Goal: Task Accomplishment & Management: Manage account settings

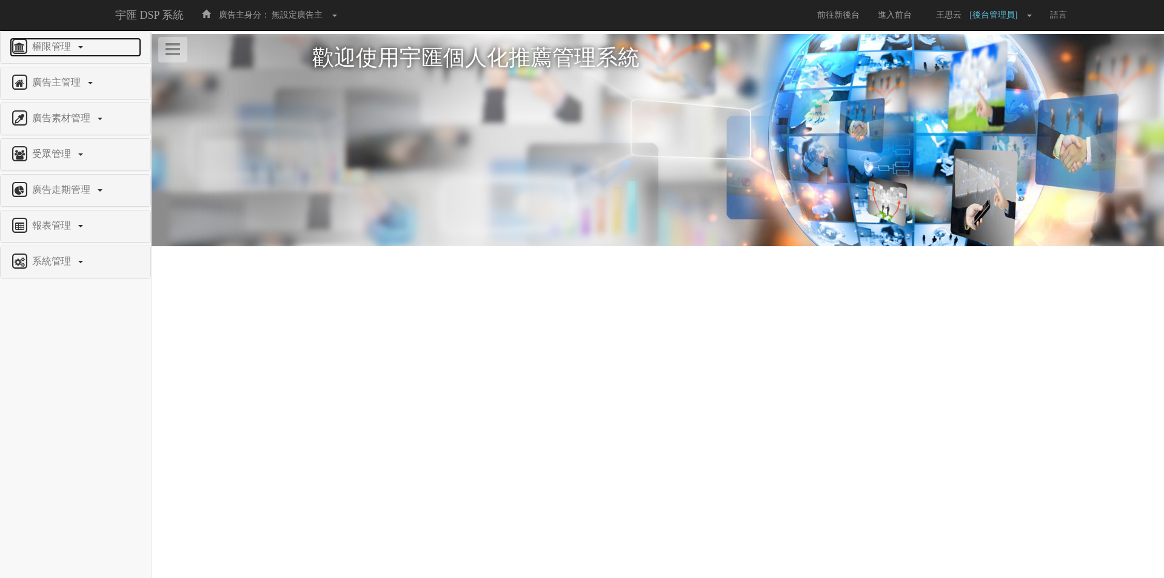
click at [67, 44] on span "權限管理" at bounding box center [53, 46] width 48 height 10
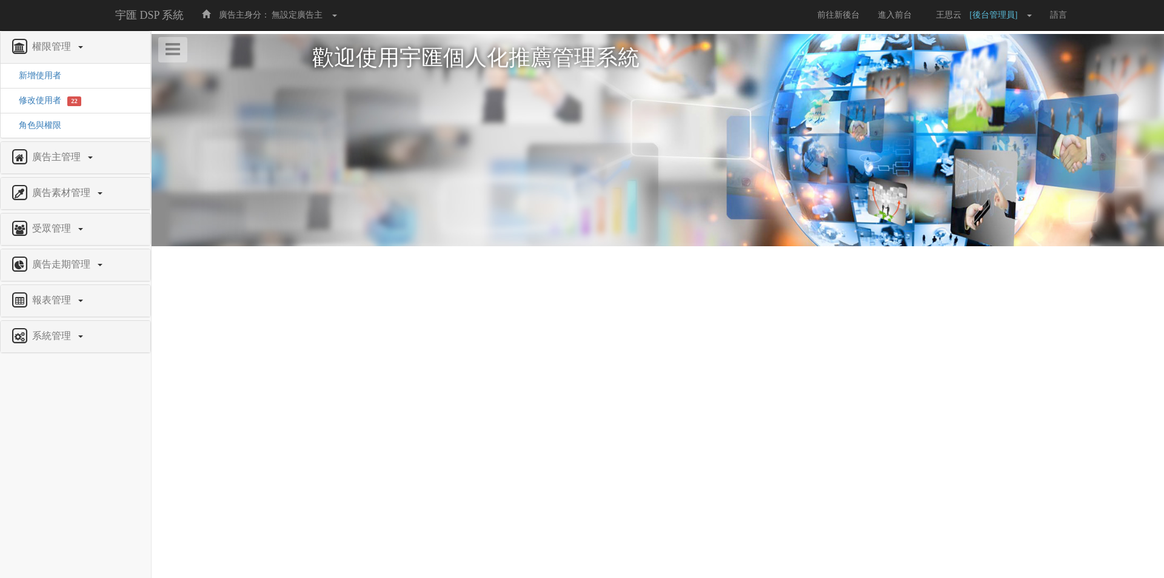
click at [47, 107] on li "修改使用者 22" at bounding box center [76, 100] width 150 height 25
click at [45, 97] on span "修改使用者" at bounding box center [36, 100] width 52 height 9
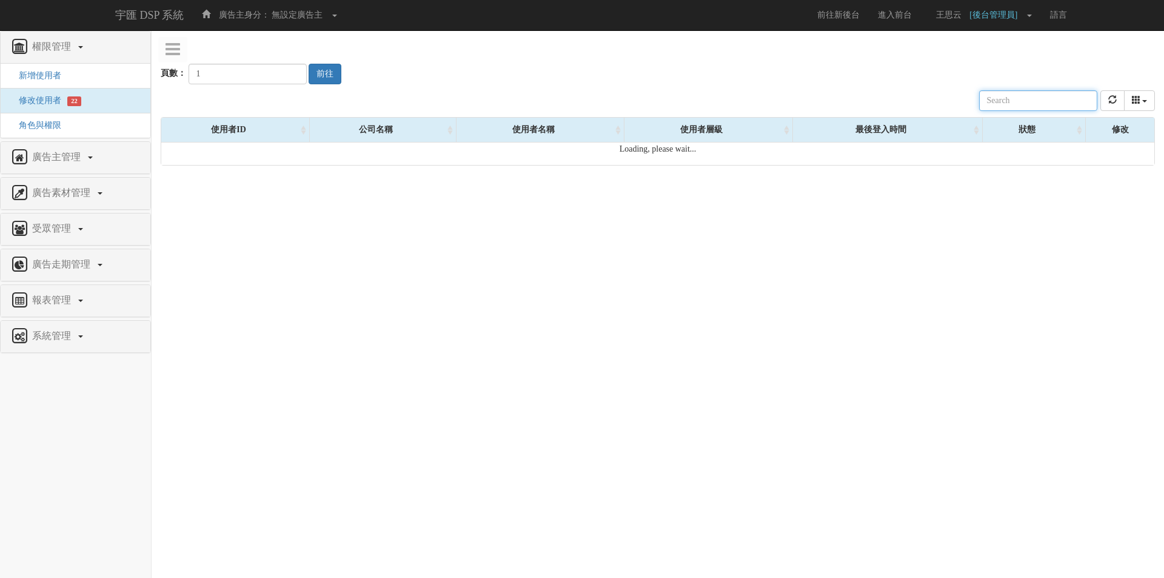
click at [1044, 107] on input "text" at bounding box center [1038, 100] width 118 height 21
paste input "[EMAIL_ADDRESS][DOMAIN_NAME]"
type input "[EMAIL_ADDRESS][DOMAIN_NAME]"
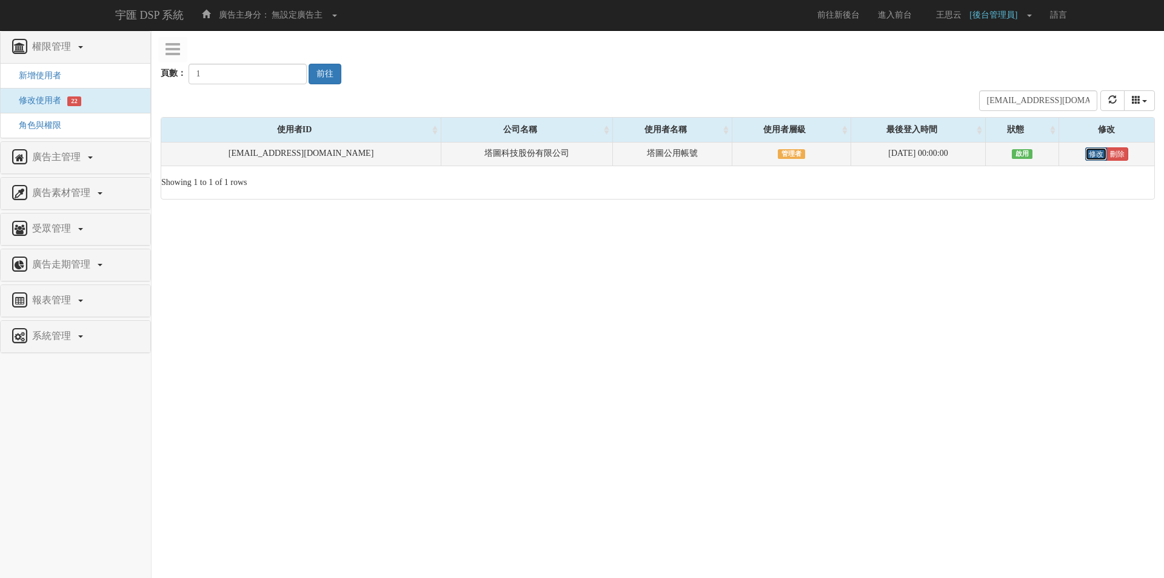
click at [1096, 151] on link "修改" at bounding box center [1096, 153] width 22 height 13
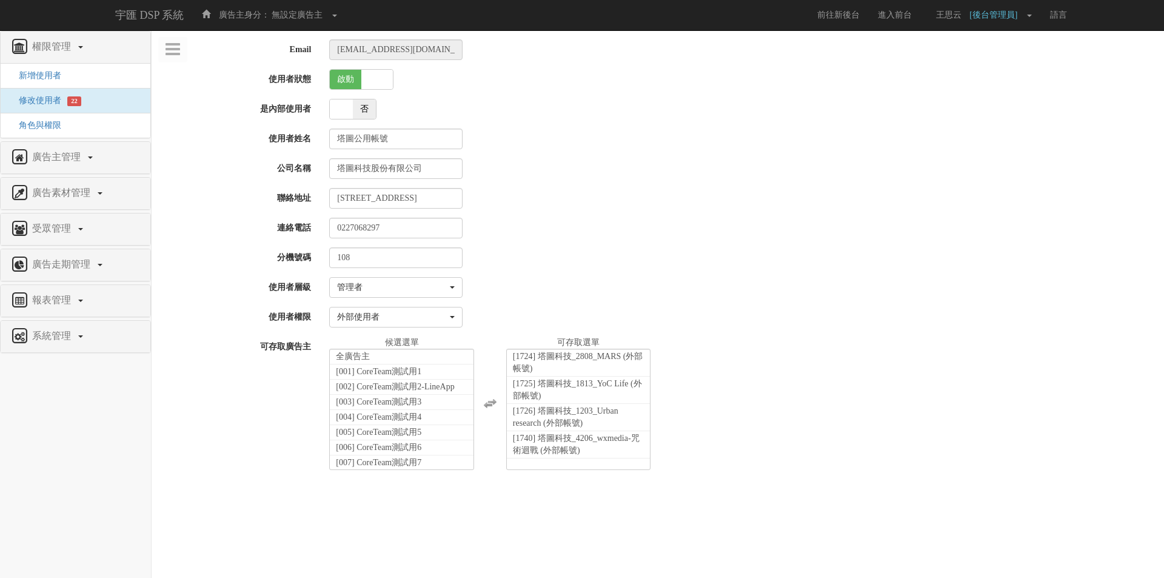
select select "Manager"
select select "69"
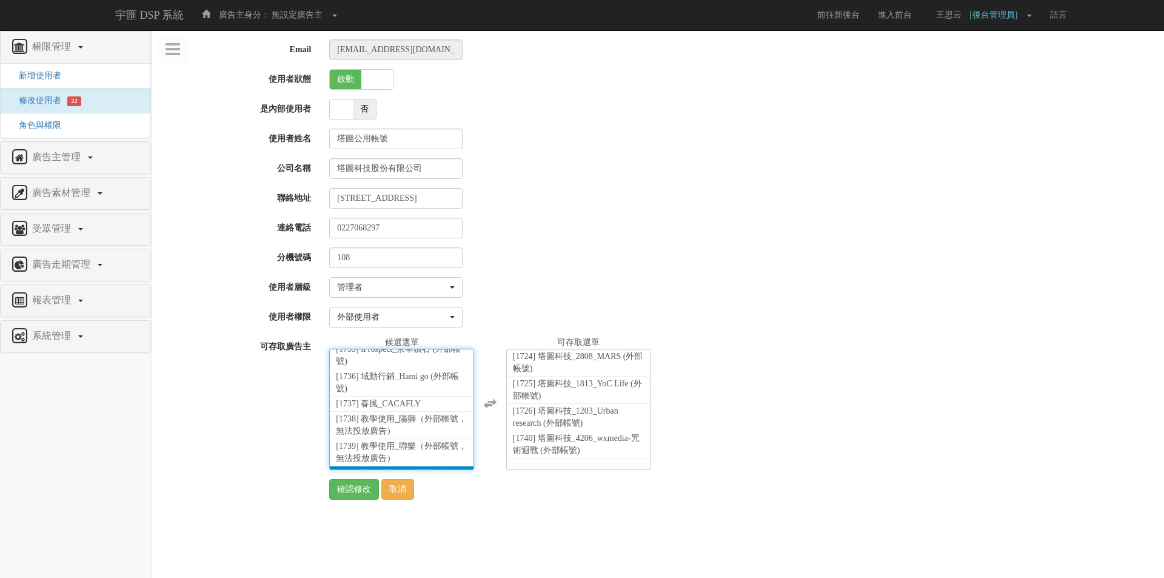
click at [394, 468] on span "[1741] 塔圖科技_3997_富邦產線汽車險 (外部帳號)" at bounding box center [399, 478] width 127 height 21
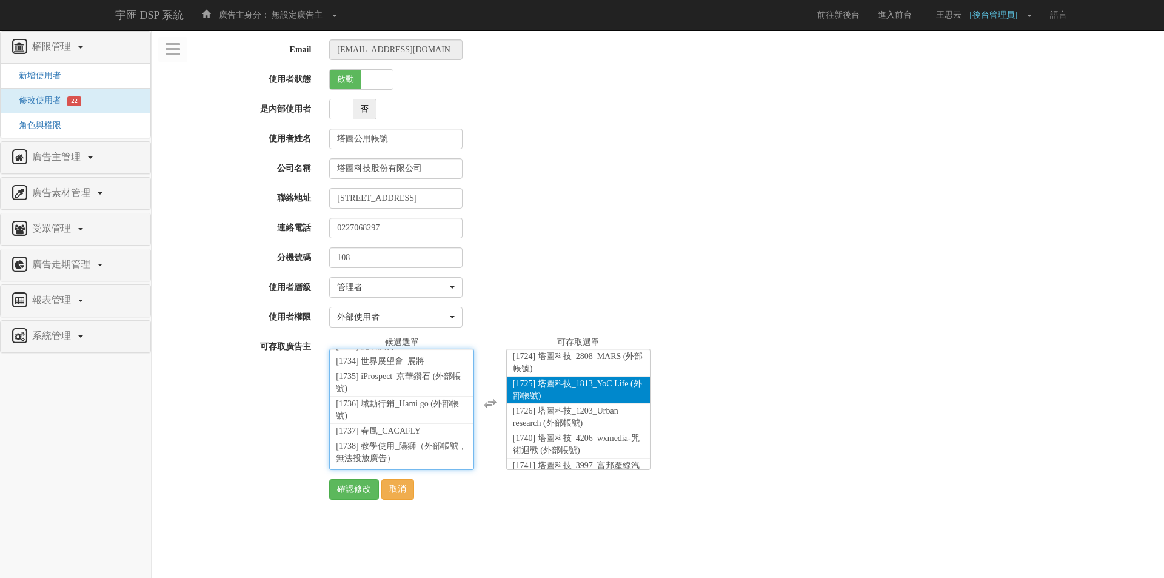
scroll to position [28, 0]
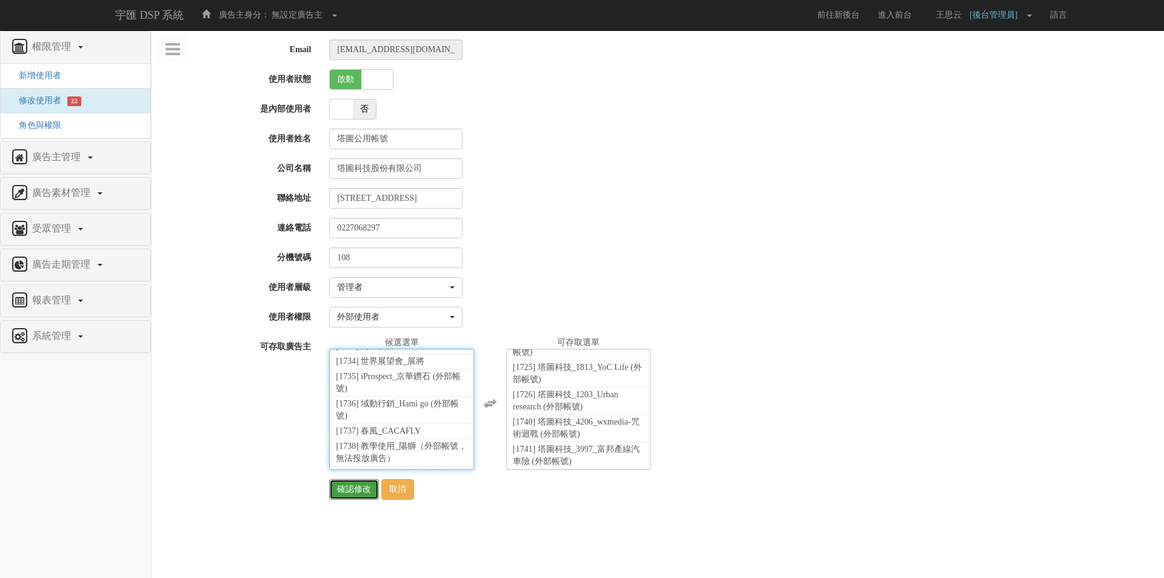
click at [345, 492] on input "確認修改" at bounding box center [354, 489] width 50 height 21
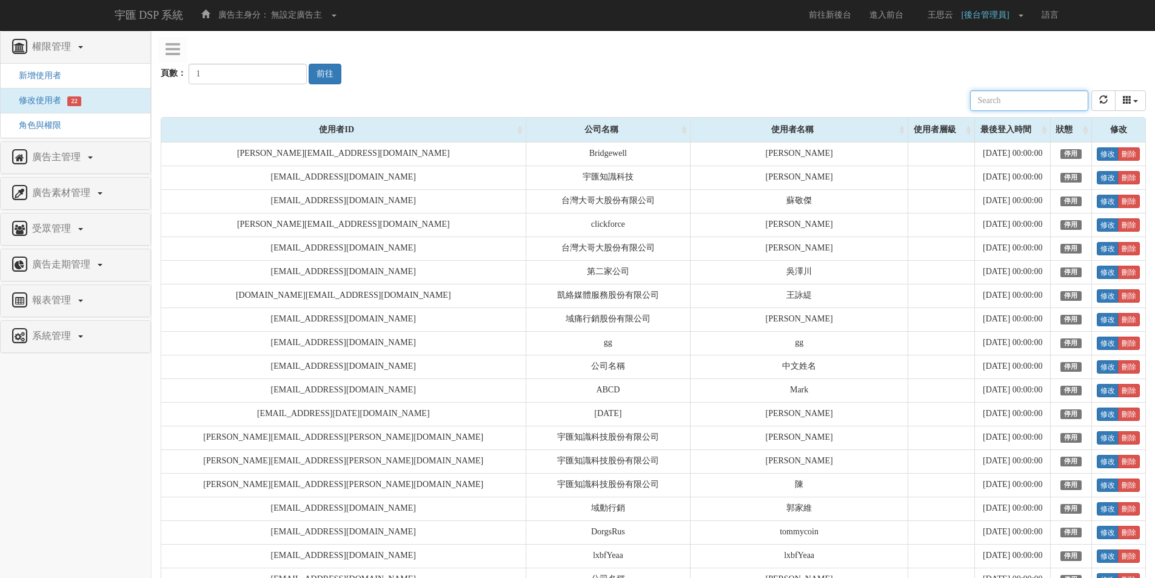
click at [1009, 98] on input "text" at bounding box center [1029, 100] width 118 height 21
paste input "[EMAIL_ADDRESS][PERSON_NAME][DOMAIN_NAME]"
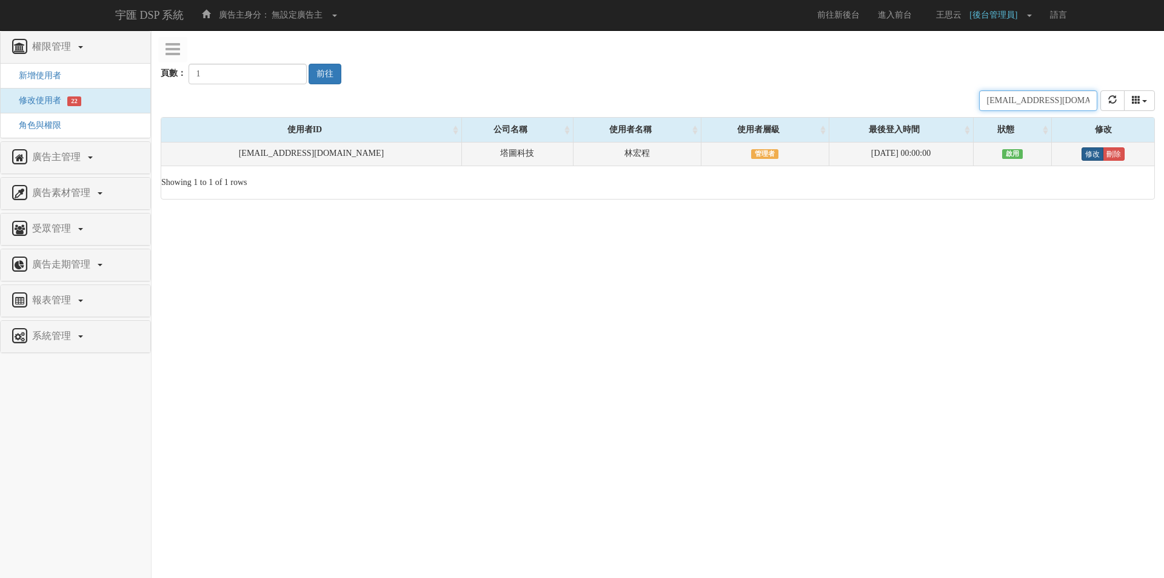
type input "[EMAIL_ADDRESS][PERSON_NAME][DOMAIN_NAME]"
click at [1081, 154] on link "修改" at bounding box center [1092, 153] width 22 height 13
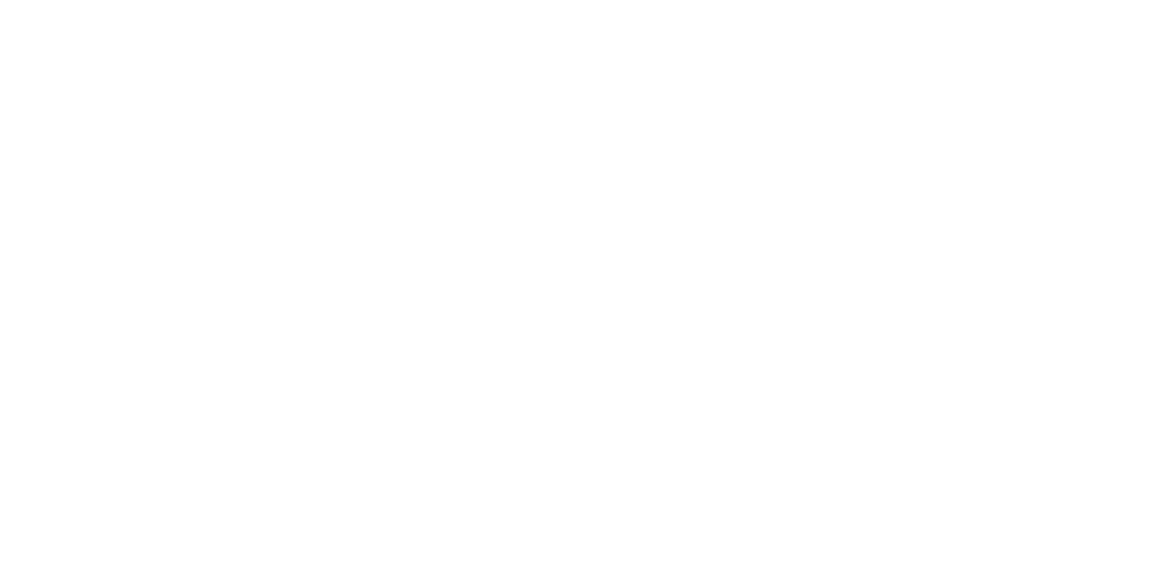
select select "Manager"
select select "69"
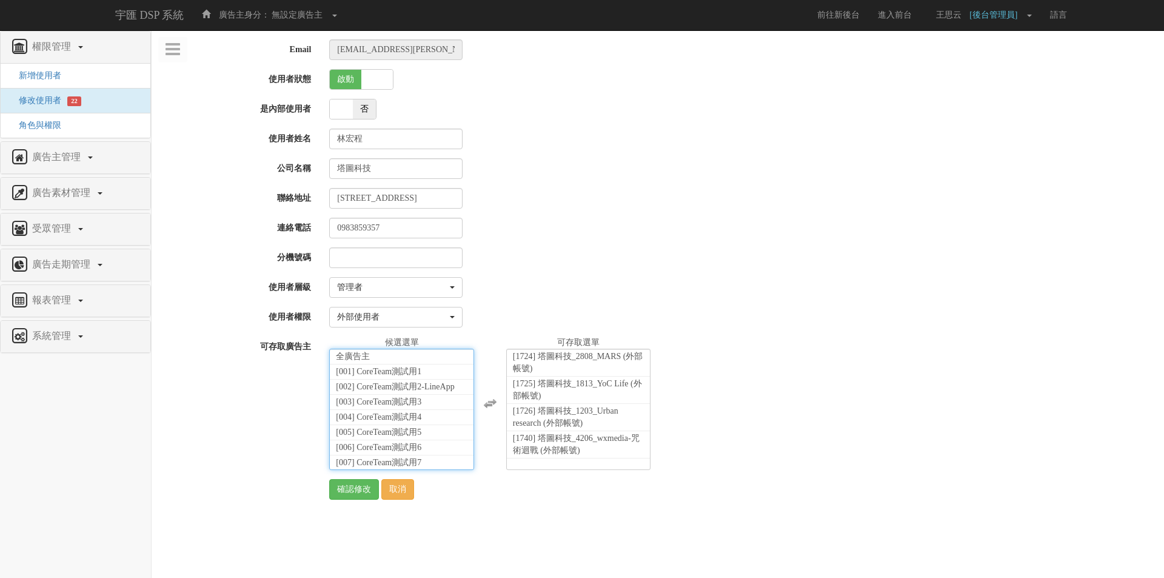
scroll to position [27005, 0]
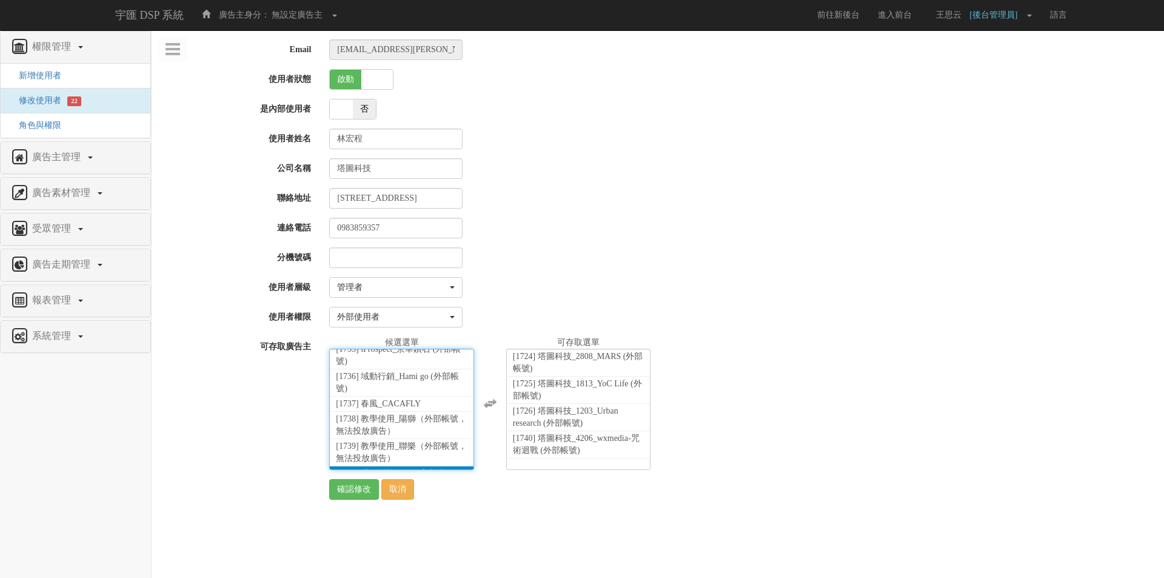
click at [379, 468] on span "[1741] 塔圖科技_3997_富邦產線汽車險 (外部帳號)" at bounding box center [399, 478] width 127 height 21
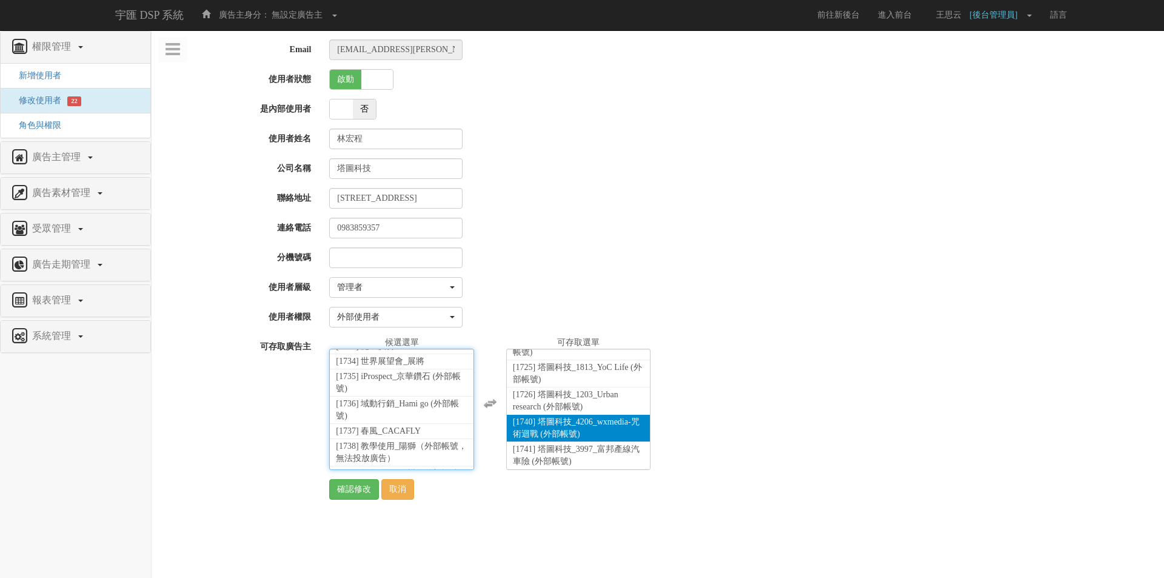
scroll to position [28, 0]
click at [351, 488] on input "確認修改" at bounding box center [354, 489] width 50 height 21
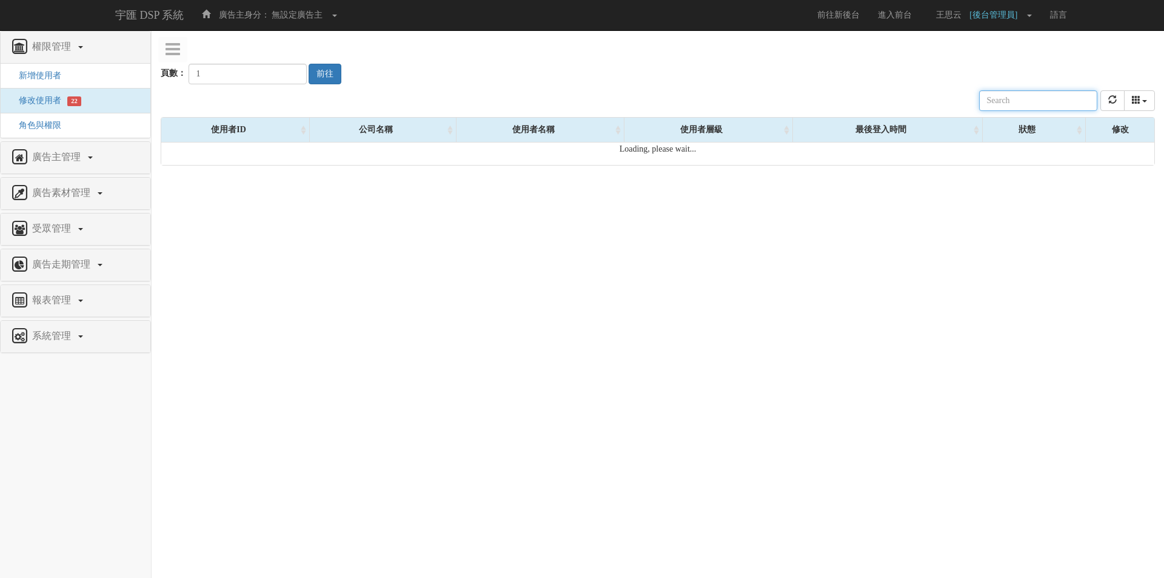
click at [1008, 98] on input "text" at bounding box center [1038, 100] width 118 height 21
paste input "[PERSON_NAME][EMAIL_ADDRESS][DOMAIN_NAME]"
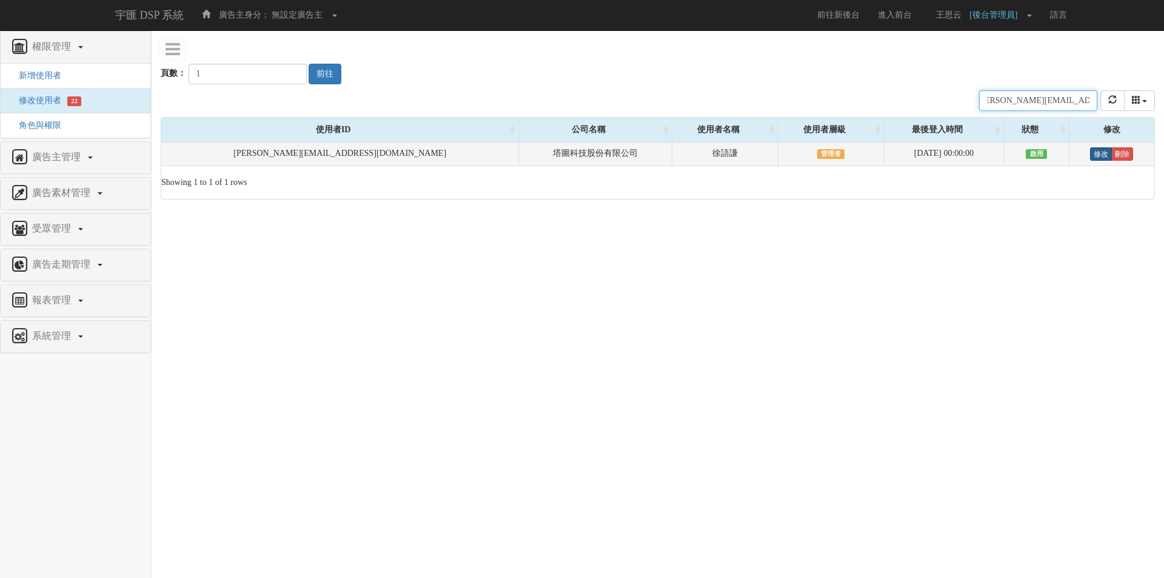
type input "[PERSON_NAME][EMAIL_ADDRESS][DOMAIN_NAME]"
click at [1090, 153] on link "修改" at bounding box center [1101, 153] width 22 height 13
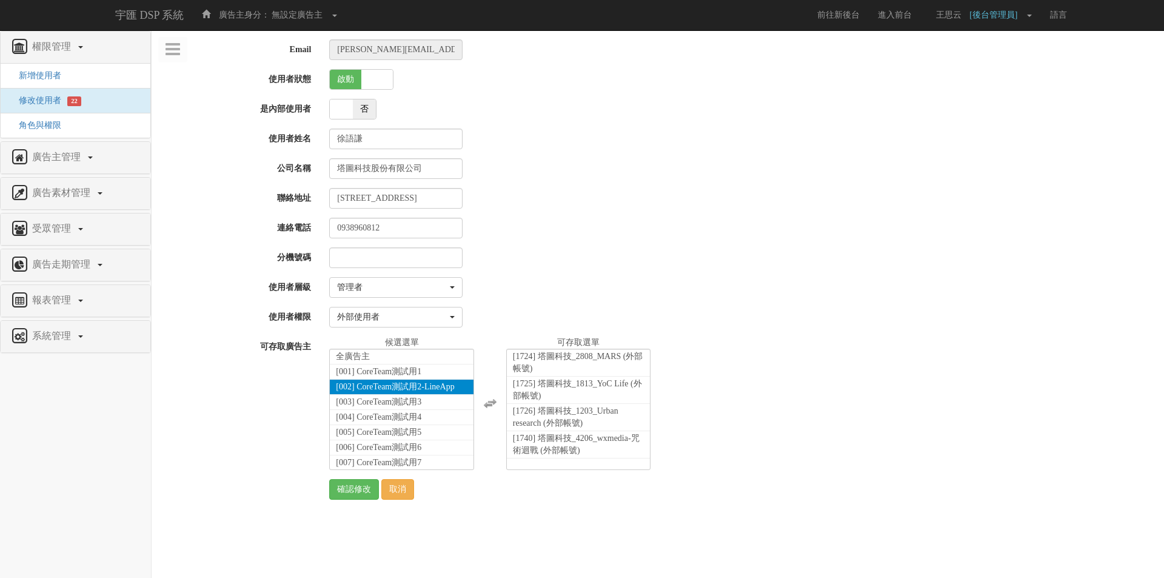
select select "Manager"
select select "69"
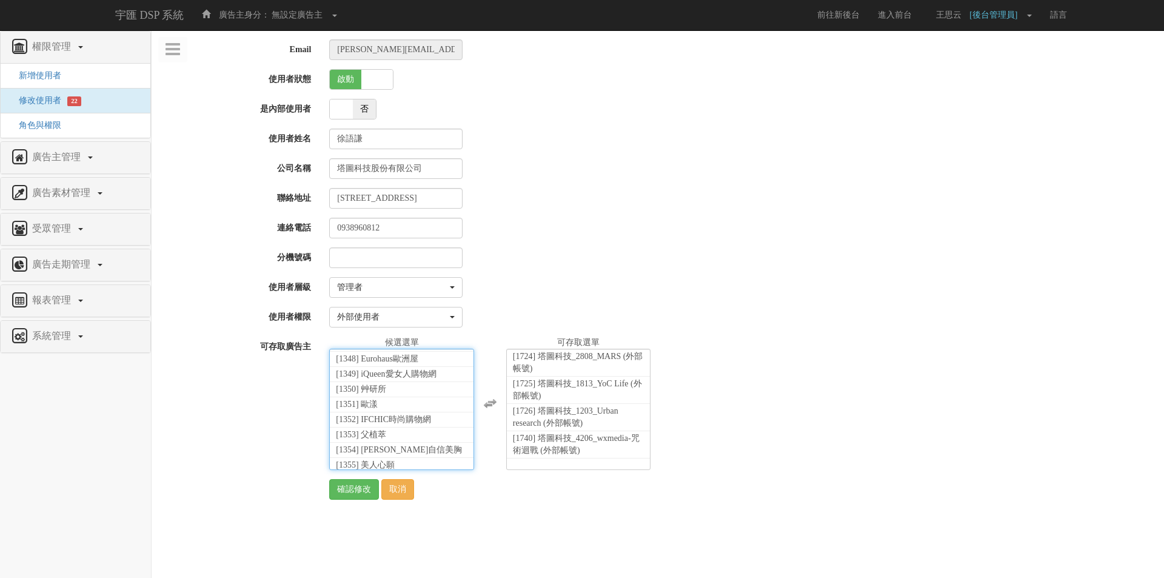
scroll to position [27005, 0]
click at [414, 466] on li "[1741] 塔圖科技_3997_富邦產線汽車險 (外部帳號)" at bounding box center [402, 479] width 144 height 27
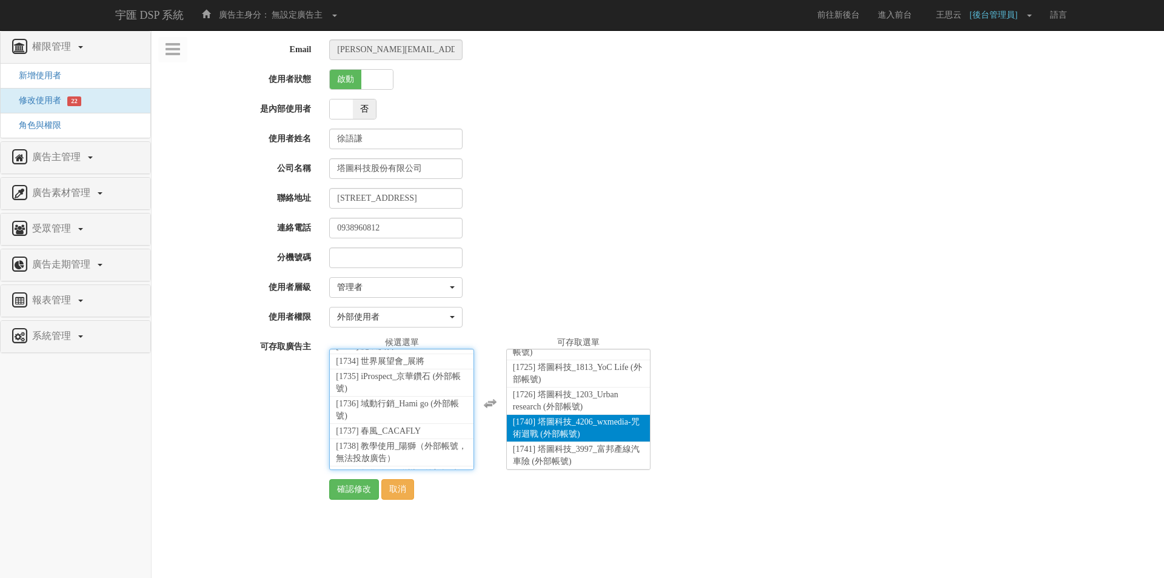
scroll to position [28, 0]
click at [337, 488] on input "確認修改" at bounding box center [354, 489] width 50 height 21
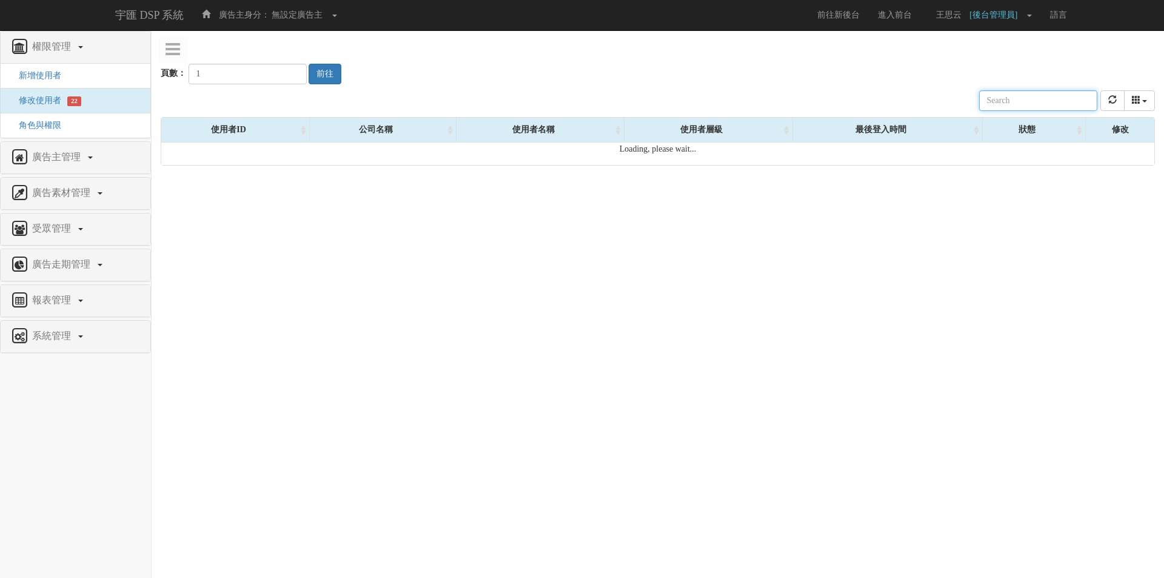
click at [1026, 98] on input "text" at bounding box center [1038, 100] width 118 height 21
paste input "[EMAIL_ADDRESS][DOMAIN_NAME]"
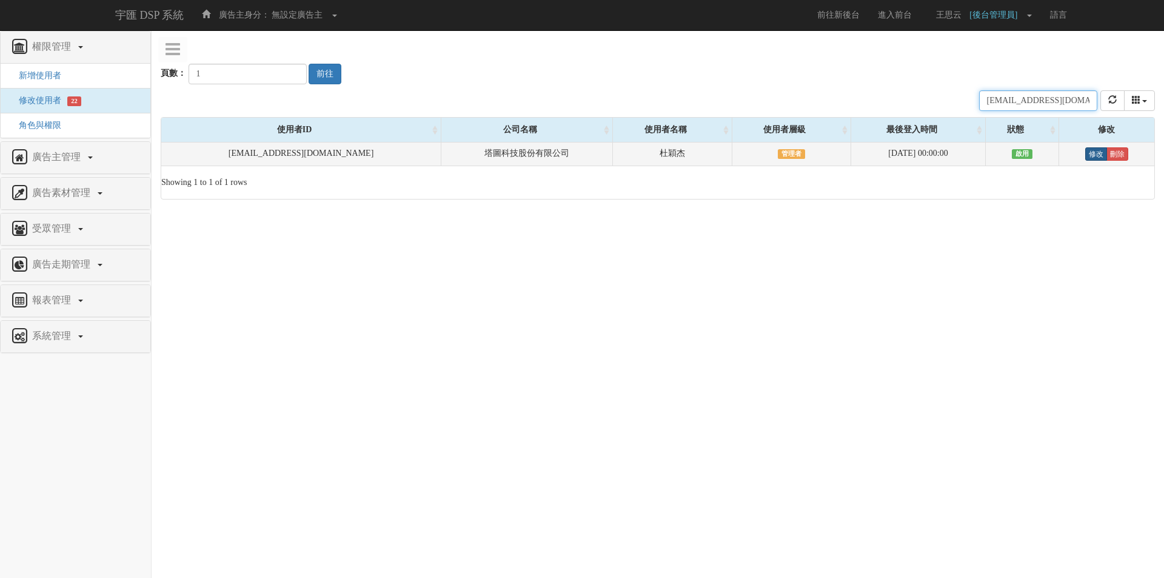
type input "[EMAIL_ADDRESS][DOMAIN_NAME]"
click at [1090, 155] on link "修改" at bounding box center [1096, 153] width 22 height 13
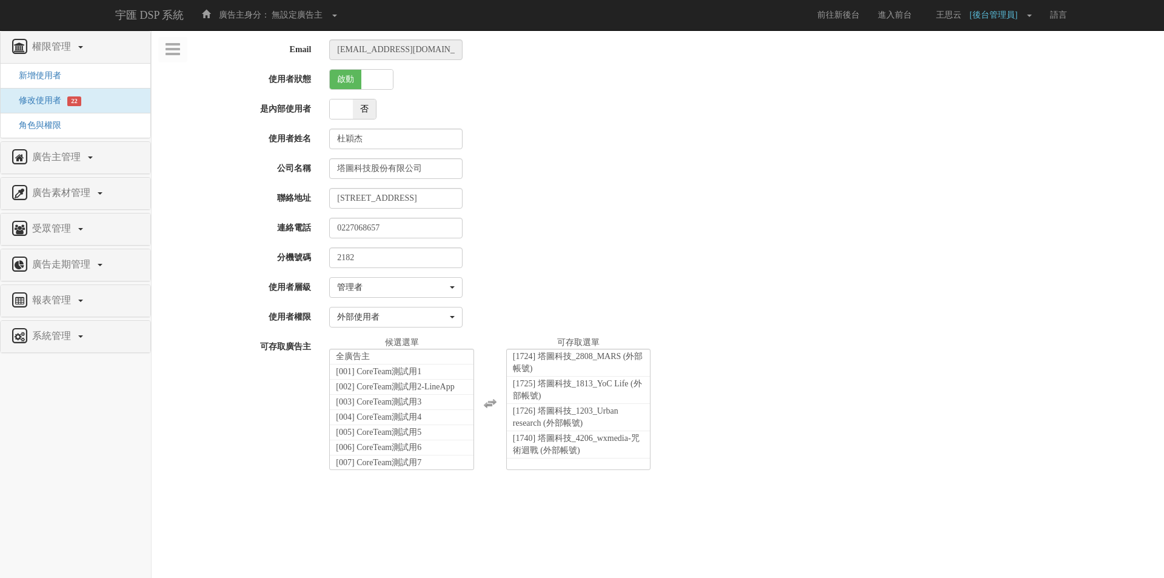
select select "Manager"
select select "69"
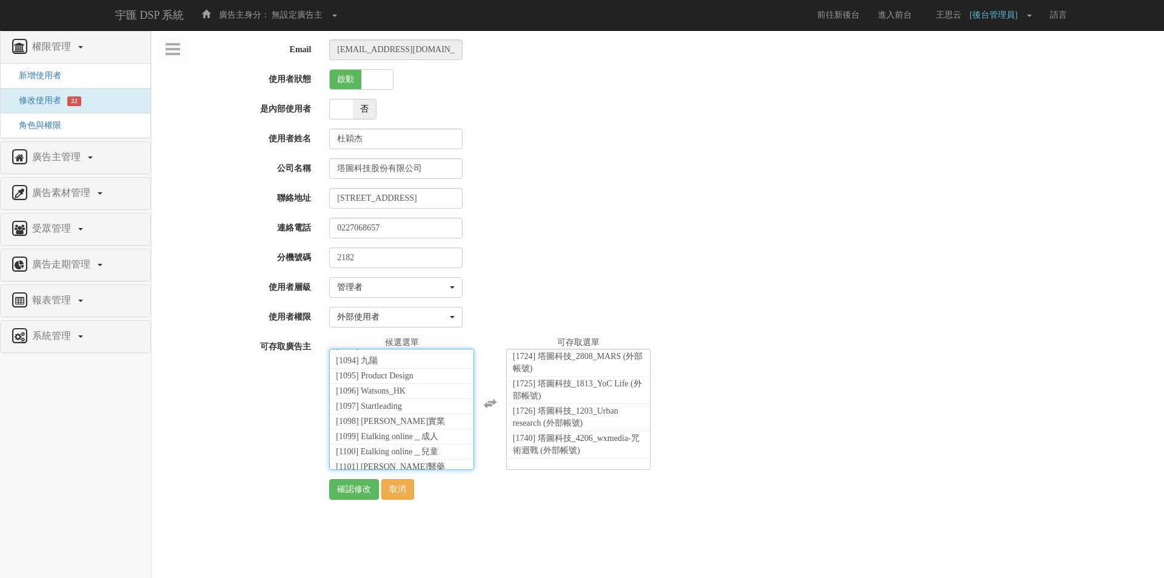
scroll to position [27005, 0]
click at [412, 466] on li "[1741] 塔圖科技_3997_富邦產線汽車險 (外部帳號)" at bounding box center [402, 479] width 144 height 27
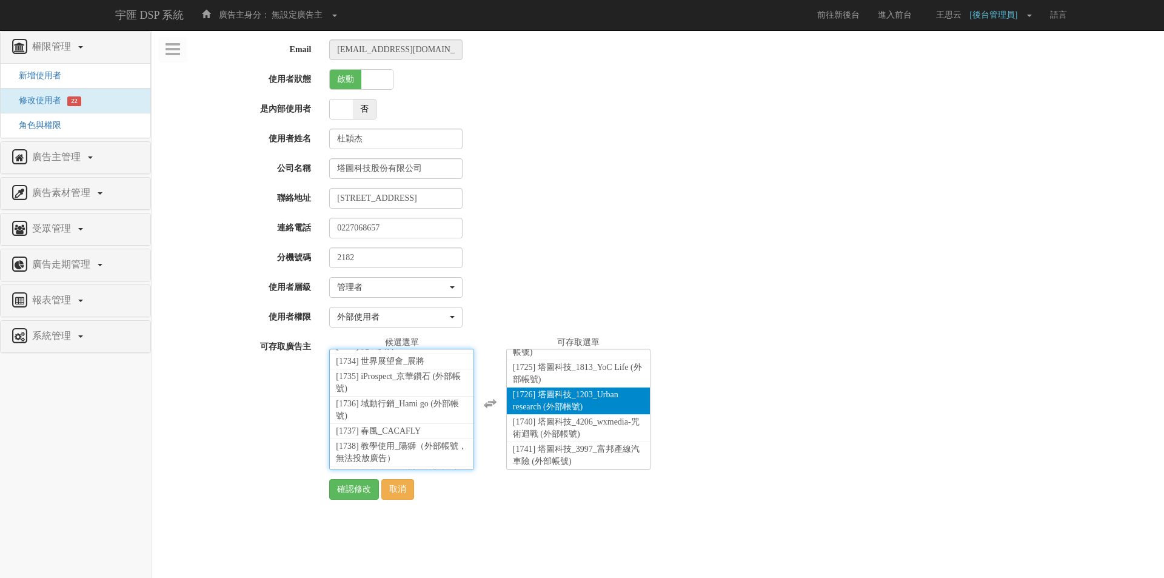
scroll to position [28, 0]
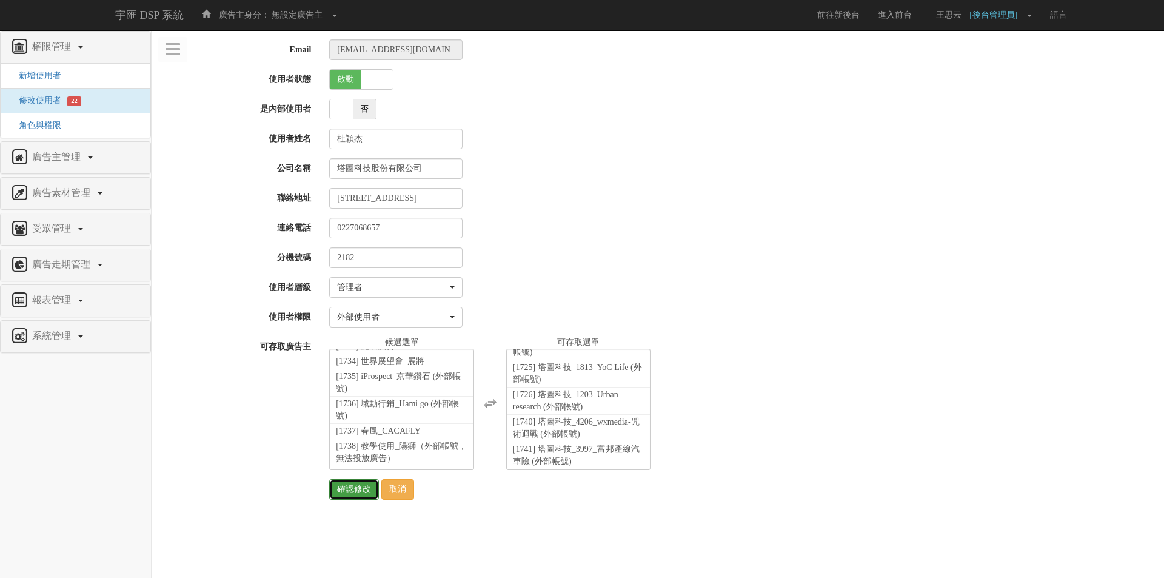
click at [350, 490] on input "確認修改" at bounding box center [354, 489] width 50 height 21
